Goal: Task Accomplishment & Management: Complete application form

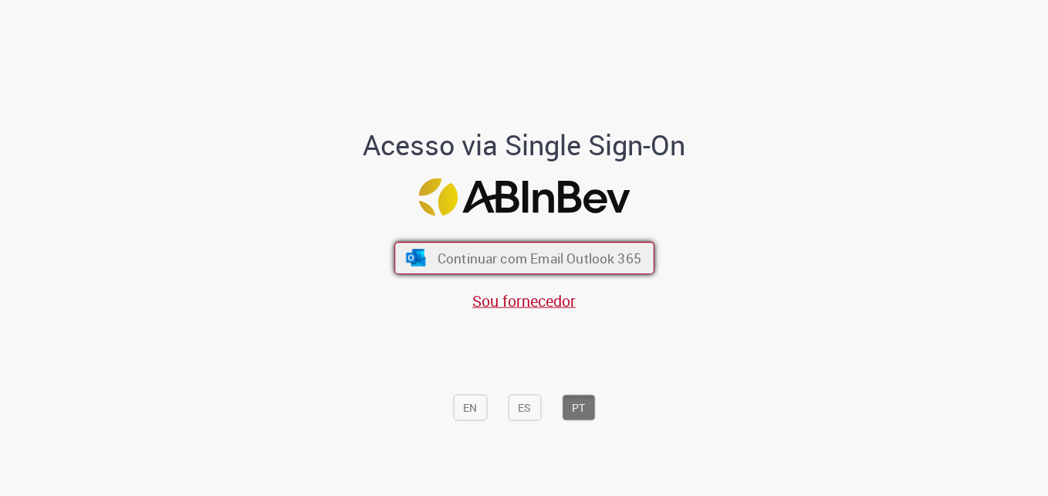
click at [502, 254] on span "Continuar com Email Outlook 365" at bounding box center [539, 258] width 204 height 18
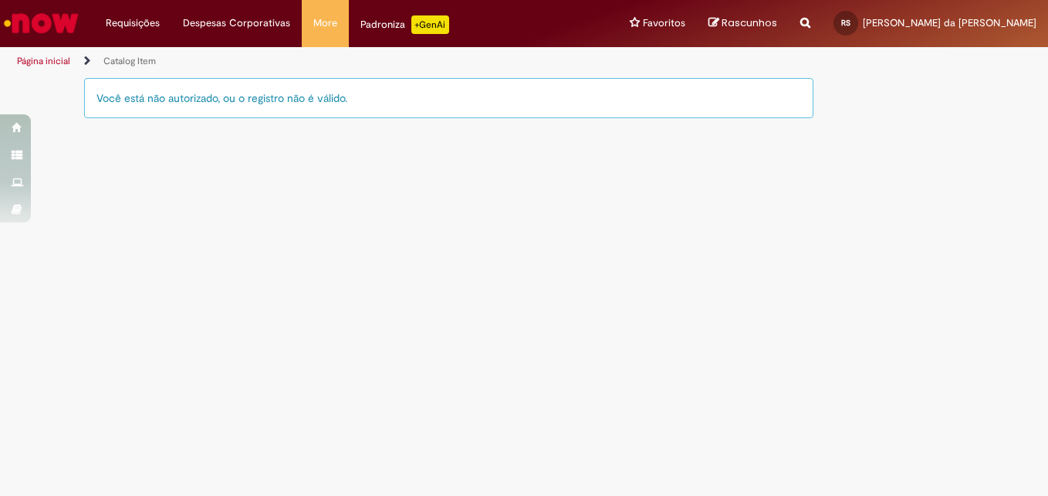
click at [289, 99] on div "Você está não autorizado, ou o registro não é válido." at bounding box center [449, 98] width 730 height 40
